Goal: Navigation & Orientation: Find specific page/section

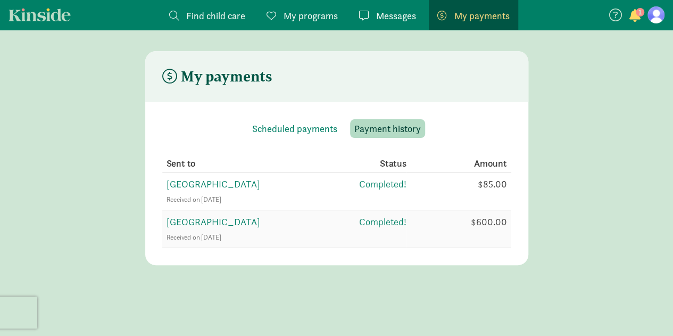
click at [260, 219] on span "[GEOGRAPHIC_DATA]" at bounding box center [213, 221] width 94 height 12
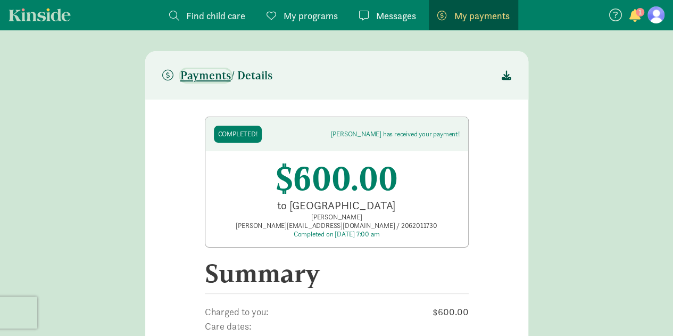
click at [217, 77] on span "Payments" at bounding box center [205, 75] width 51 height 13
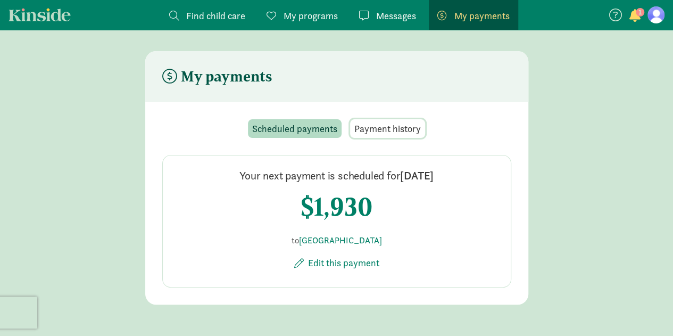
click at [387, 131] on span "Payment history" at bounding box center [387, 128] width 66 height 14
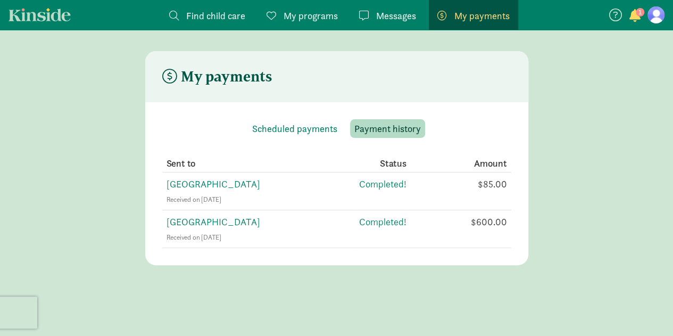
click at [379, 15] on span "Messages" at bounding box center [396, 16] width 40 height 14
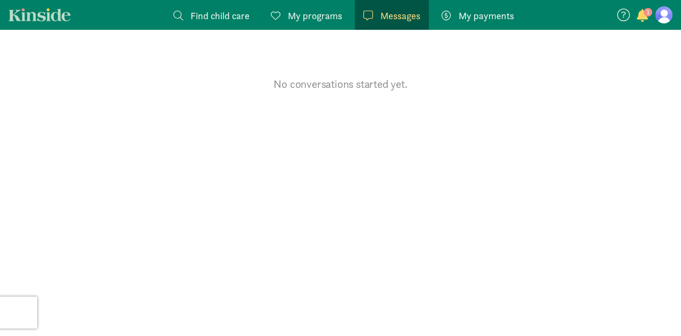
click at [314, 15] on span "My programs" at bounding box center [315, 16] width 54 height 14
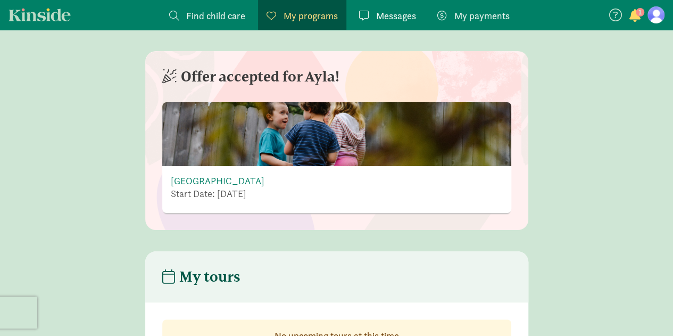
click at [224, 15] on span "Find child care" at bounding box center [215, 16] width 59 height 14
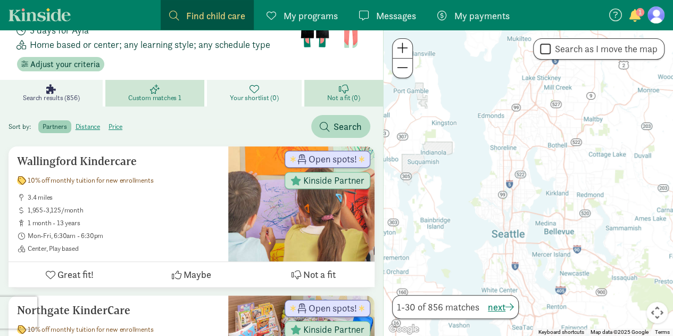
scroll to position [106, 0]
